Goal: Task Accomplishment & Management: Manage account settings

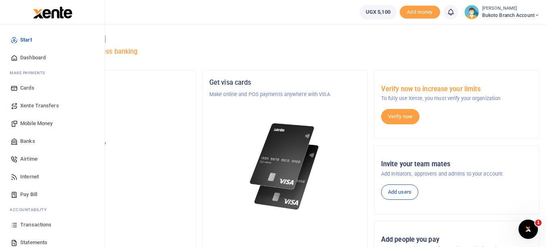
click at [44, 227] on span "Transactions" at bounding box center [35, 225] width 31 height 8
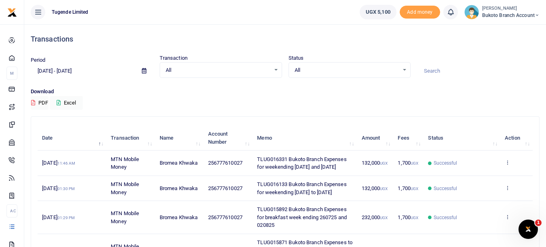
click at [508, 163] on td "View details Send again" at bounding box center [517, 163] width 32 height 25
click at [507, 165] on icon at bounding box center [507, 163] width 5 height 6
click at [478, 182] on link "View details" at bounding box center [478, 180] width 64 height 11
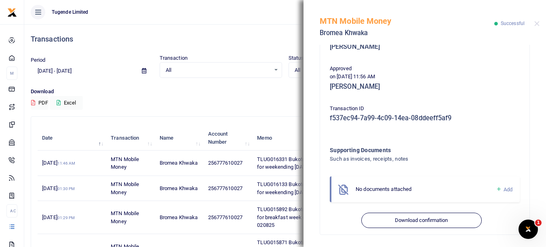
scroll to position [190, 0]
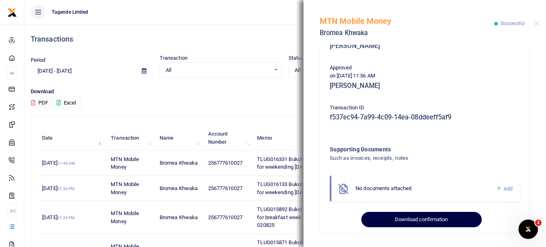
click at [405, 219] on button "Download confirmation" at bounding box center [422, 219] width 120 height 15
